Goal: Go to known website: Access a specific website the user already knows

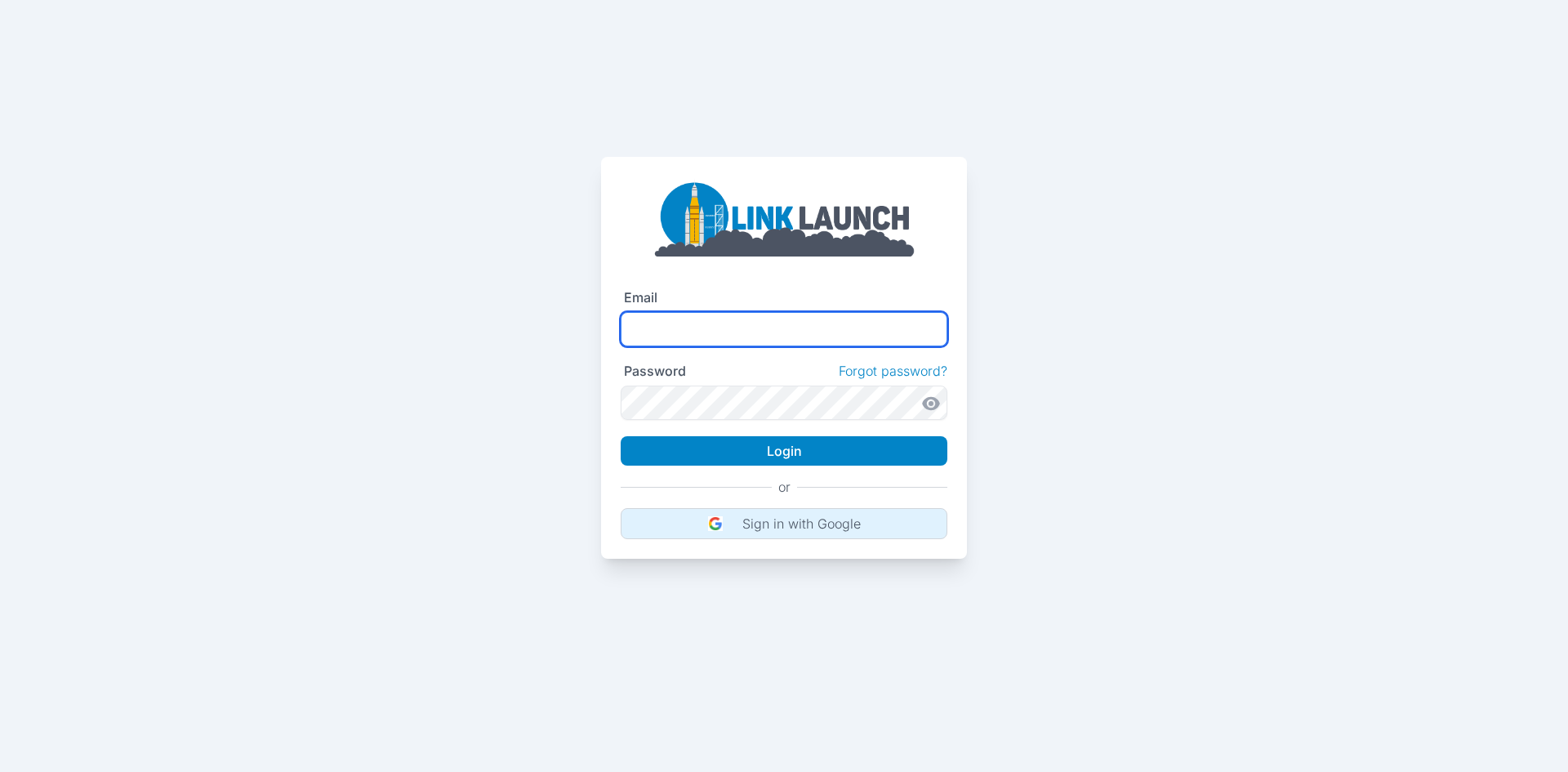
type input "**********"
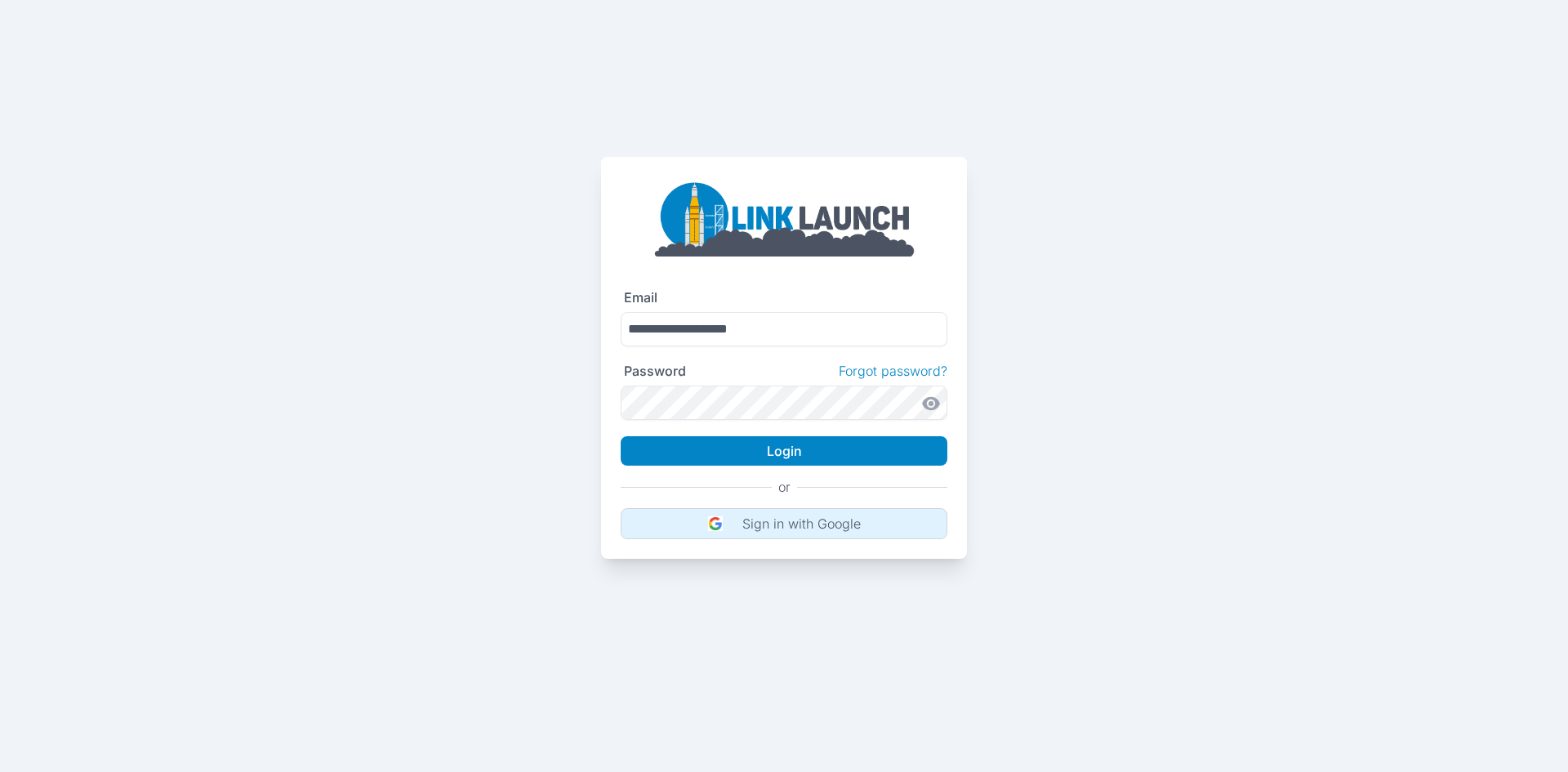
click at [787, 523] on p "Sign in with Google" at bounding box center [802, 524] width 118 height 17
